Goal: Check status: Check status

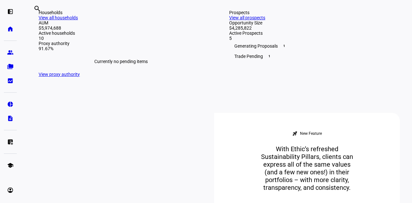
scroll to position [260, 0]
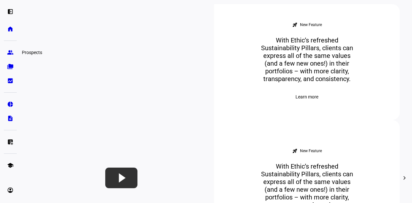
click at [10, 49] on eth-mat-symbol "group" at bounding box center [10, 52] width 6 height 6
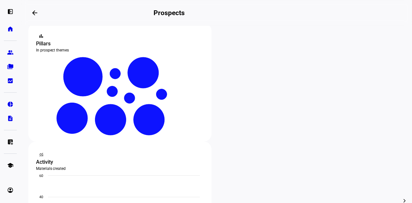
scroll to position [159, 0]
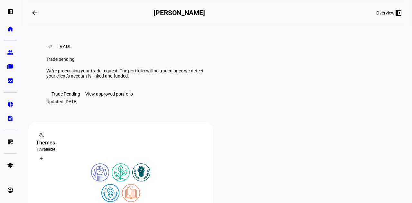
click at [109, 97] on div "View approved portfolio" at bounding box center [109, 93] width 48 height 5
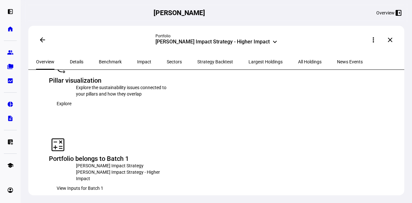
scroll to position [1232, 0]
